Goal: Task Accomplishment & Management: Use online tool/utility

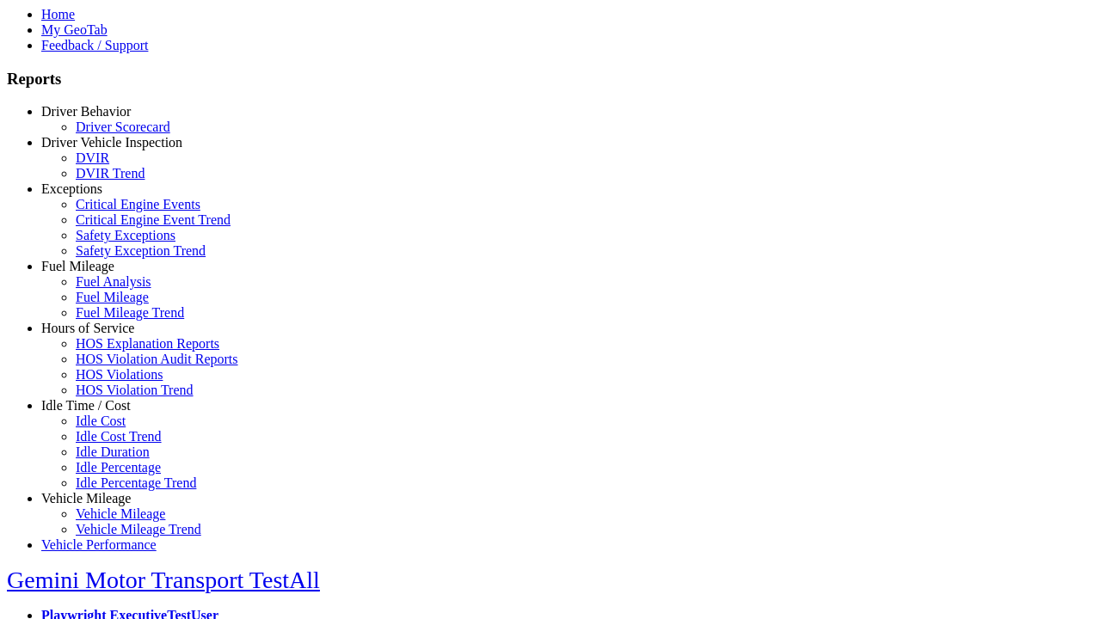
click at [99, 413] on link "Idle Time / Cost" at bounding box center [85, 405] width 89 height 15
click at [112, 428] on link "Idle Cost" at bounding box center [101, 421] width 50 height 15
select select
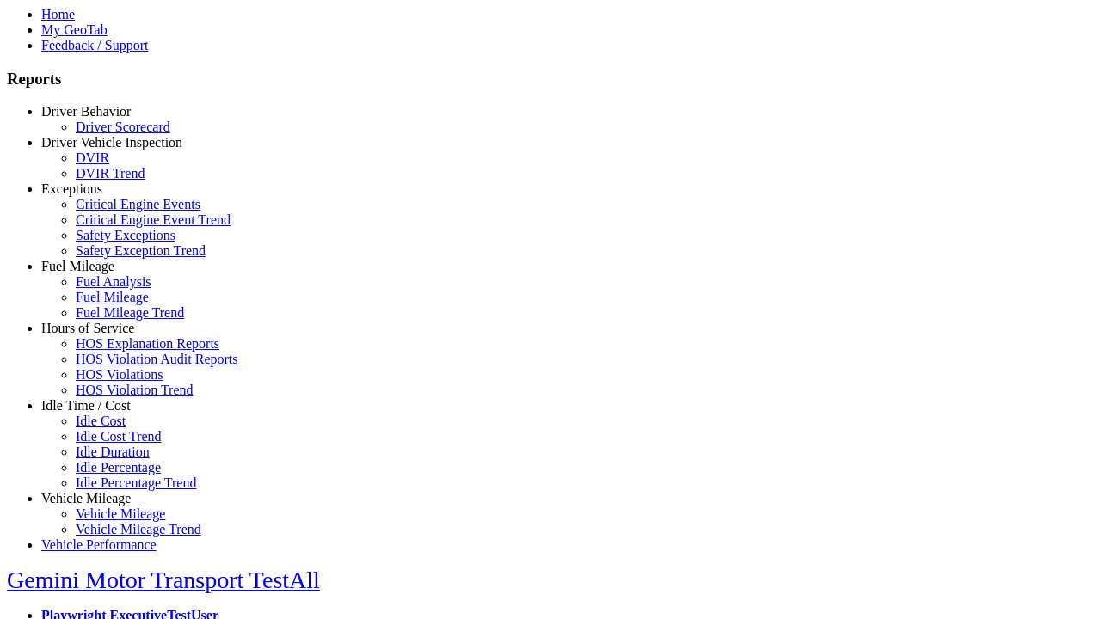
select select
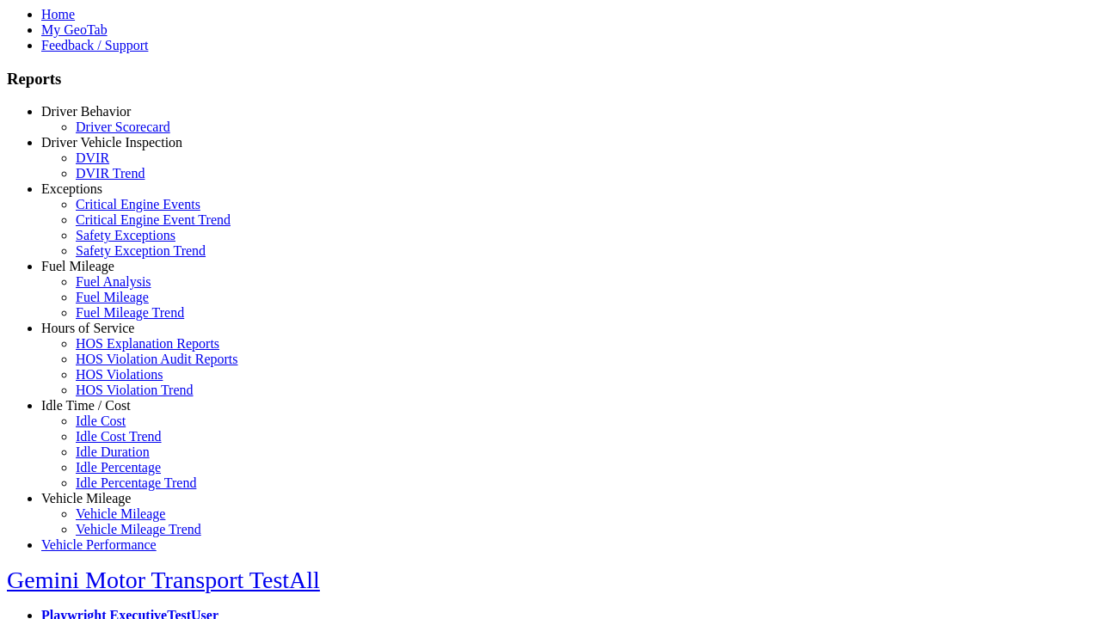
select select
